Goal: Obtain resource: Download file/media

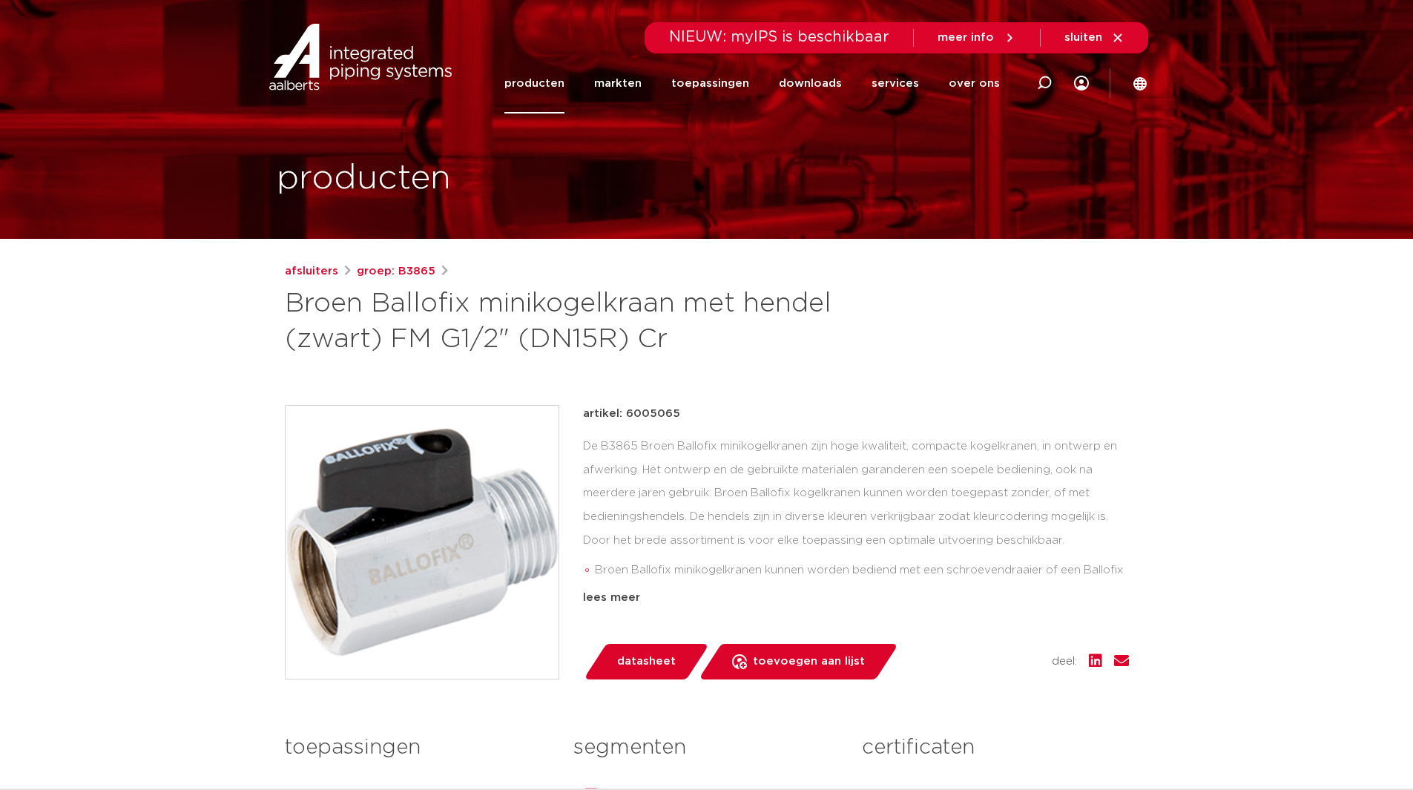
click at [630, 657] on span "datasheet" at bounding box center [646, 662] width 59 height 24
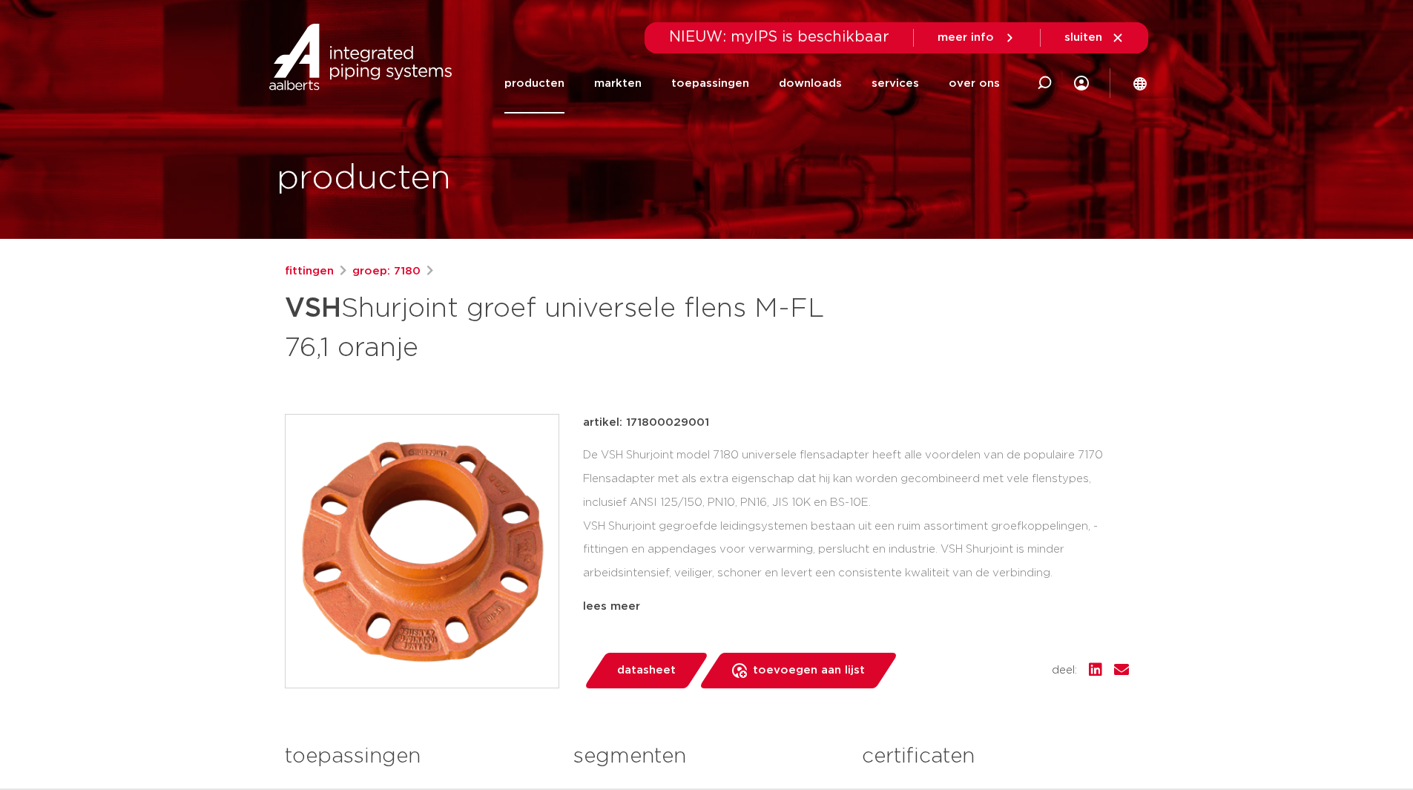
click at [659, 673] on span "datasheet" at bounding box center [646, 671] width 59 height 24
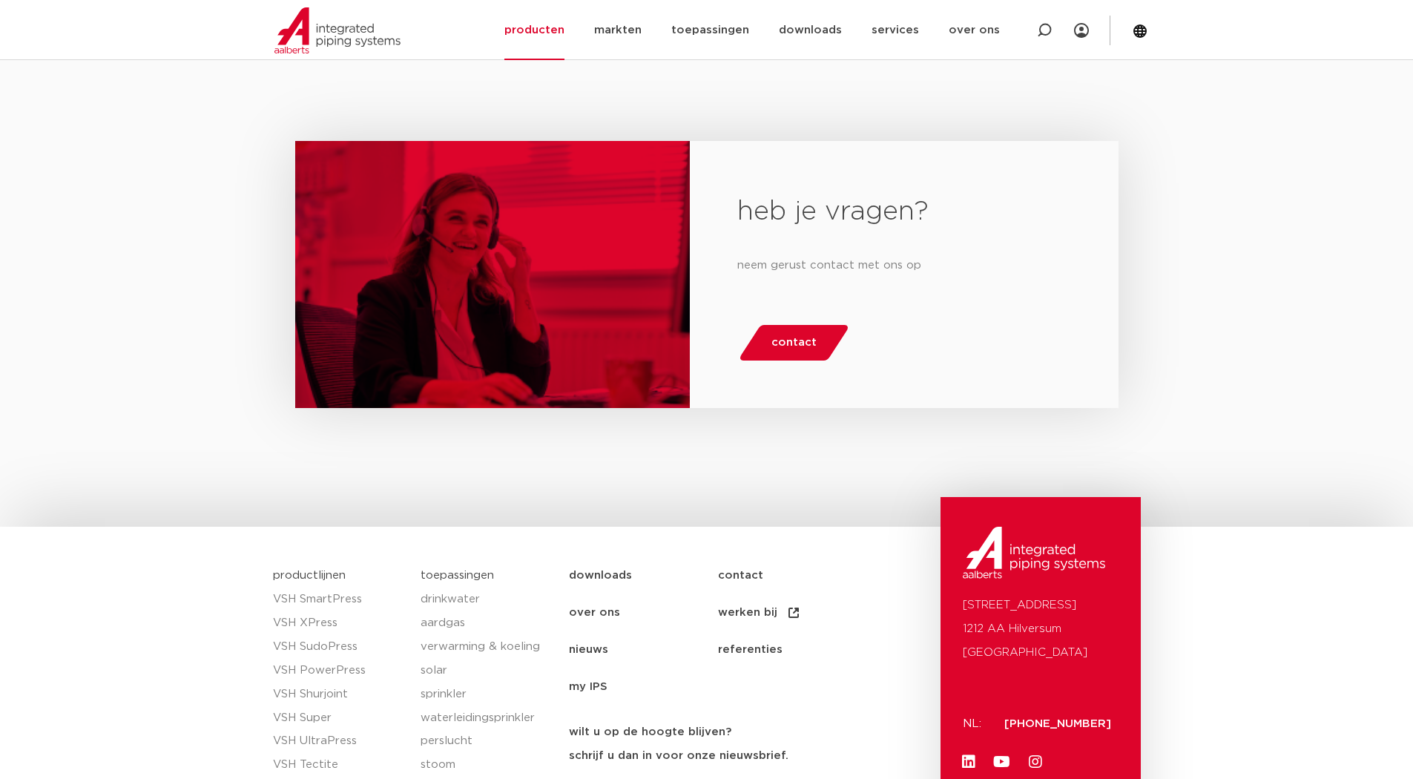
scroll to position [2217, 0]
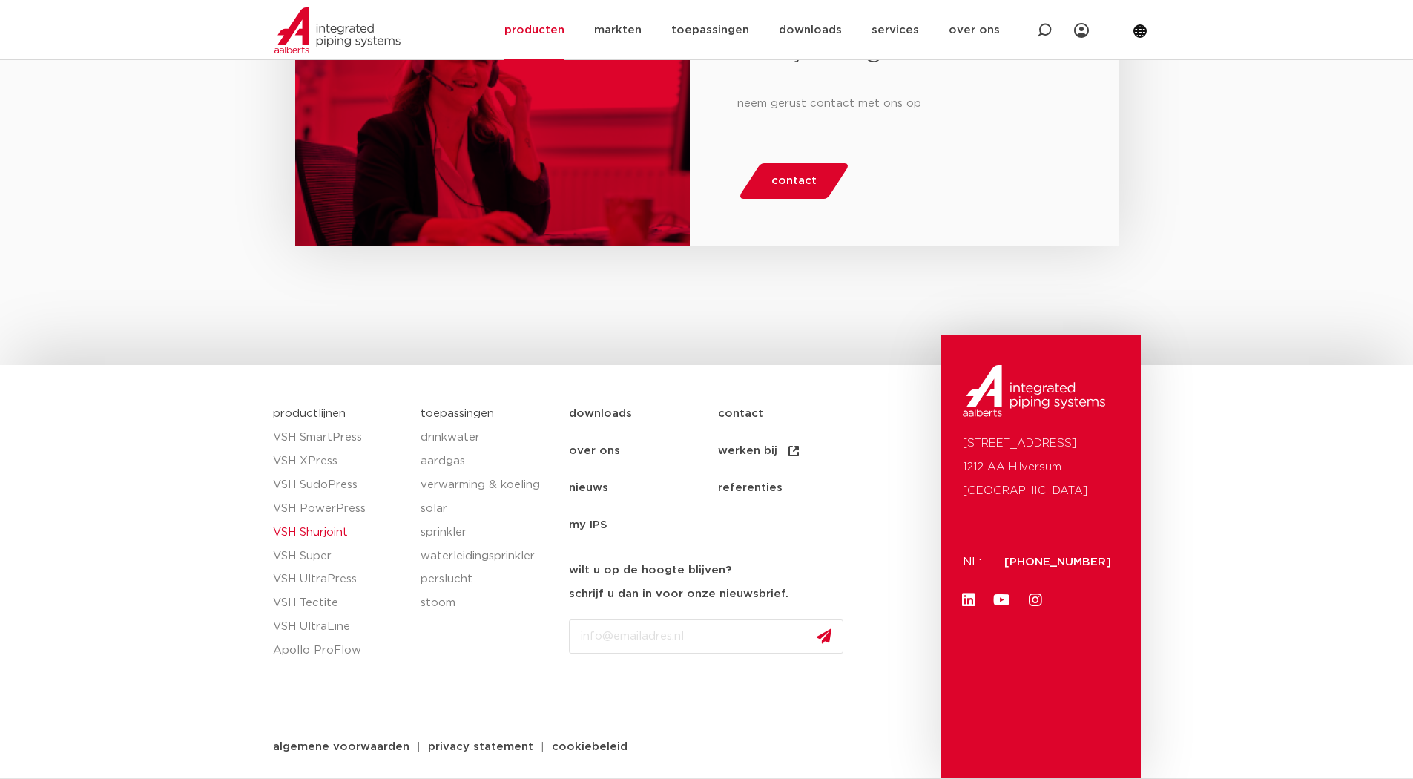
click at [332, 531] on link "VSH Shurjoint" at bounding box center [339, 533] width 133 height 24
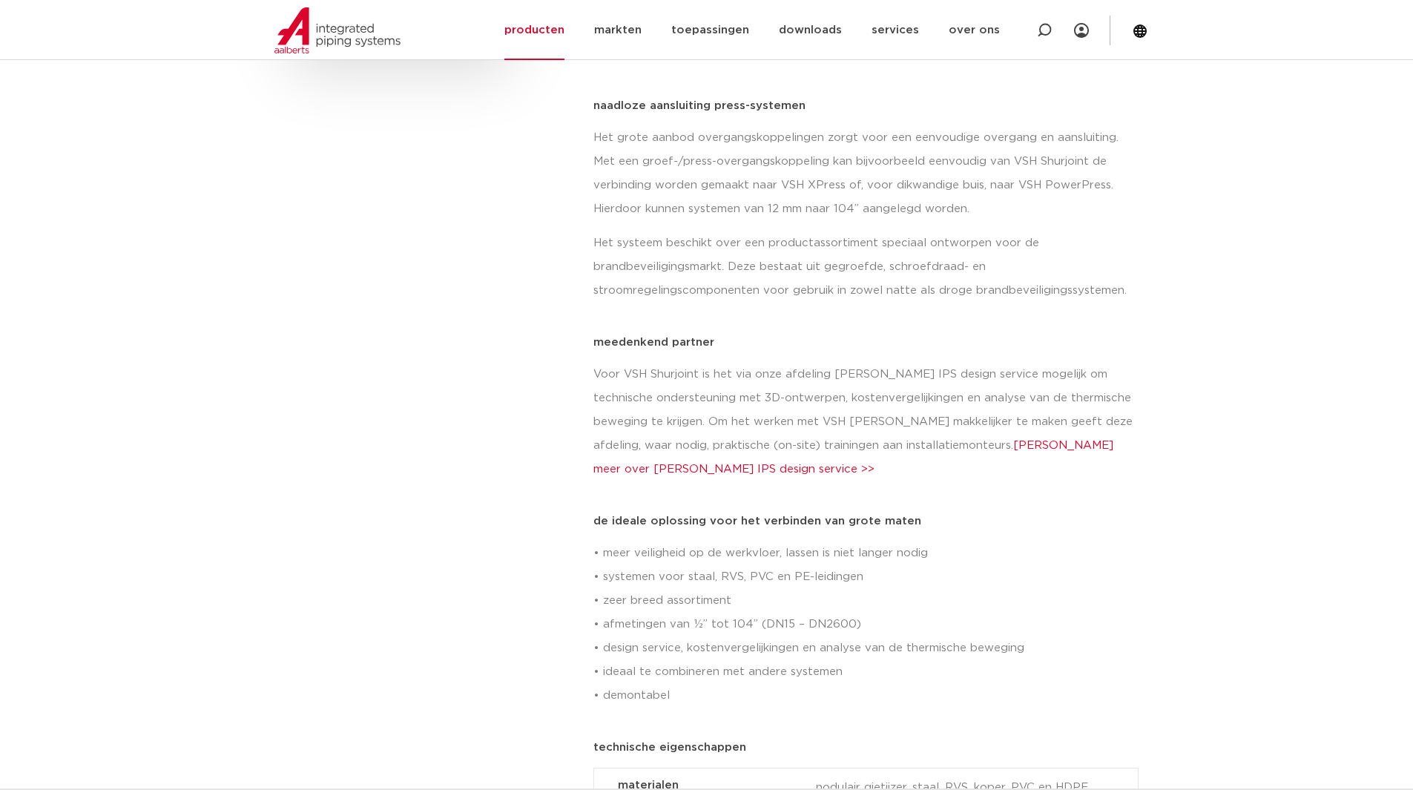
scroll to position [1038, 0]
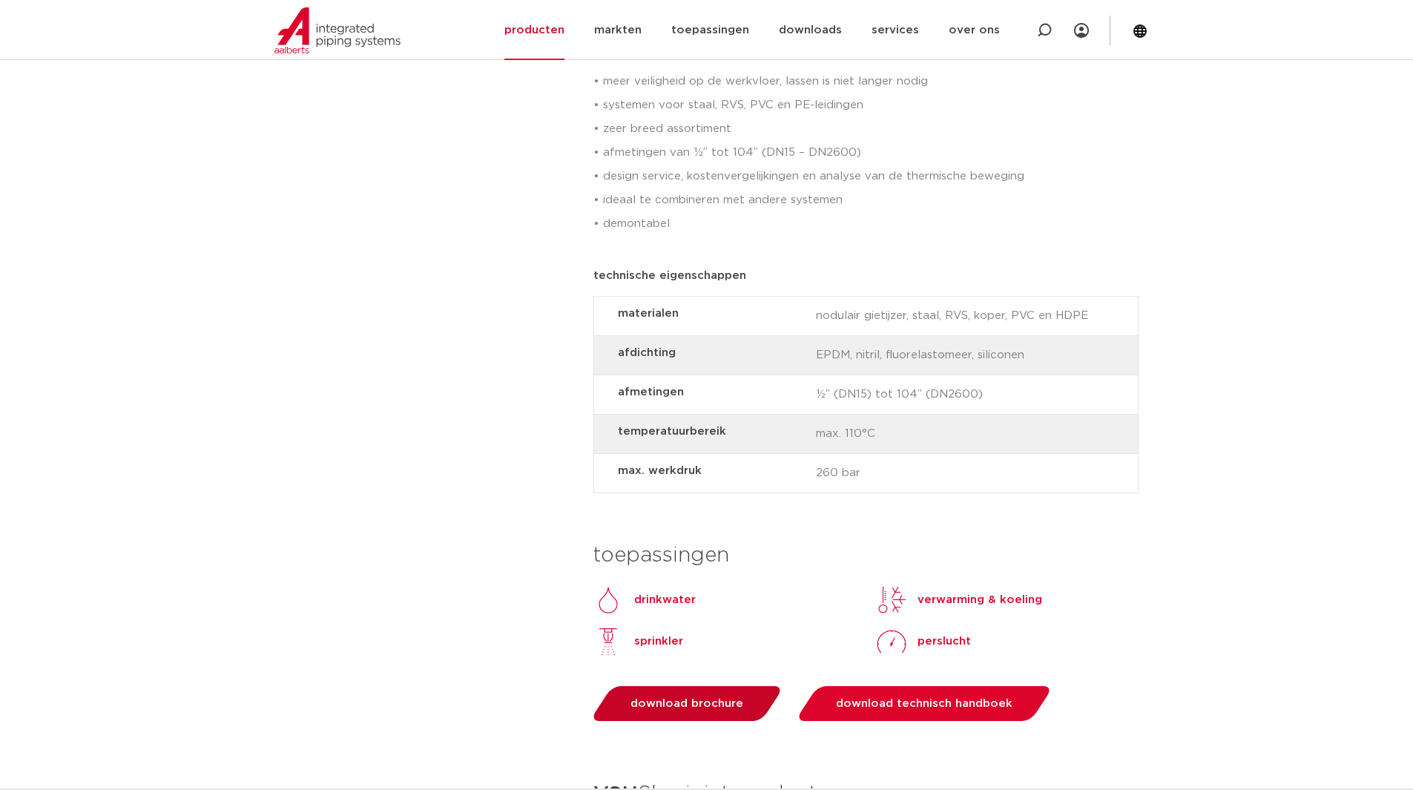
click at [696, 686] on link "download brochure" at bounding box center [687, 703] width 195 height 35
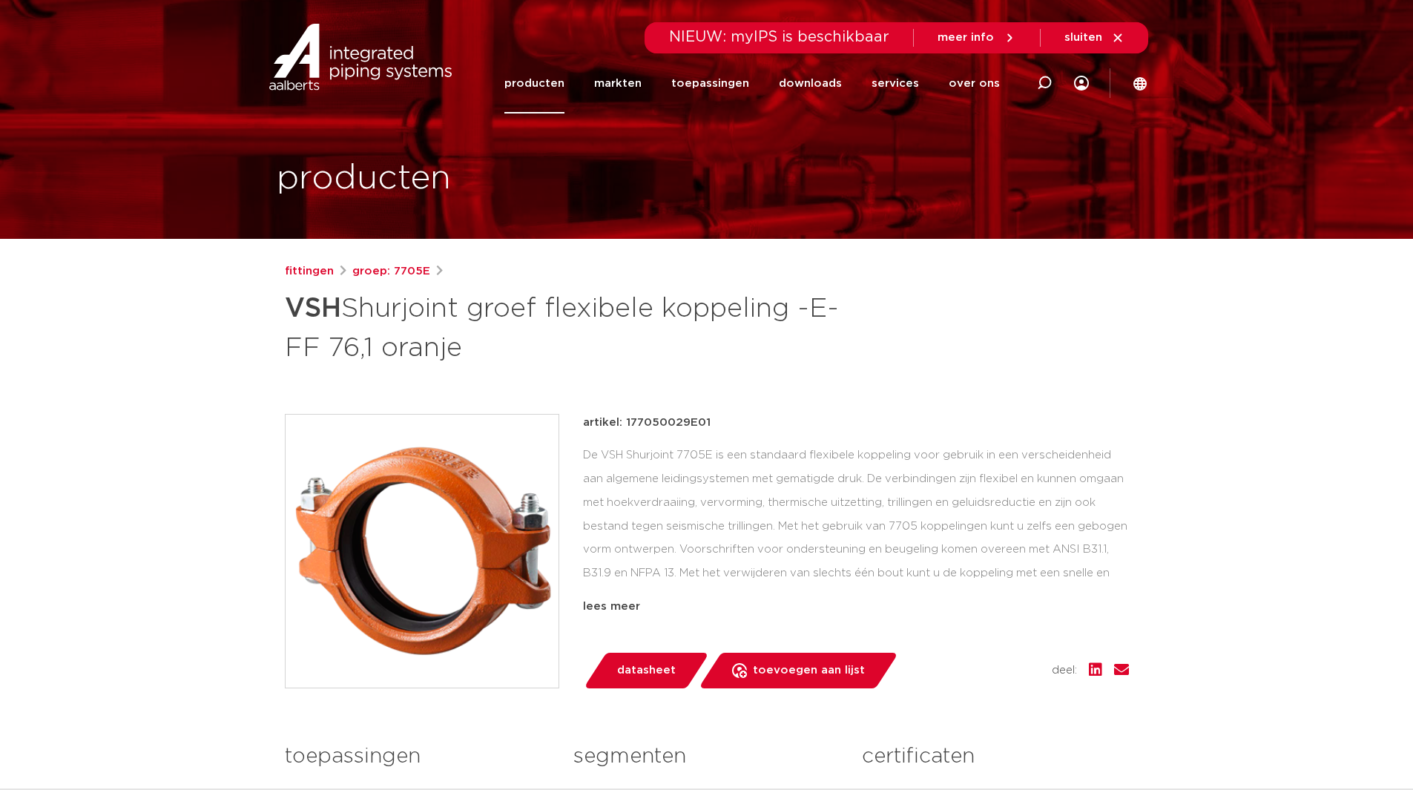
click at [637, 673] on span "datasheet" at bounding box center [646, 671] width 59 height 24
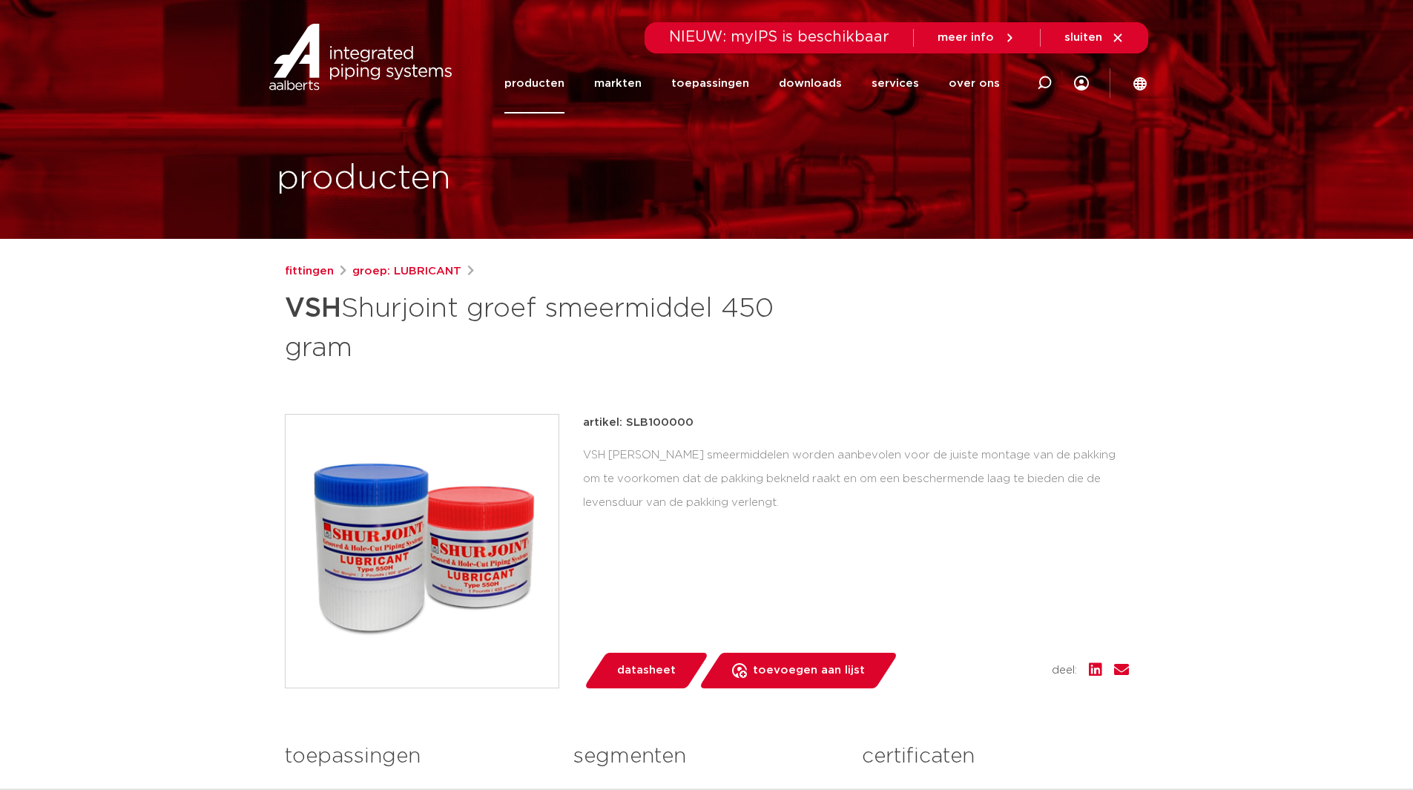
click at [660, 664] on span "datasheet" at bounding box center [646, 671] width 59 height 24
